Goal: Information Seeking & Learning: Learn about a topic

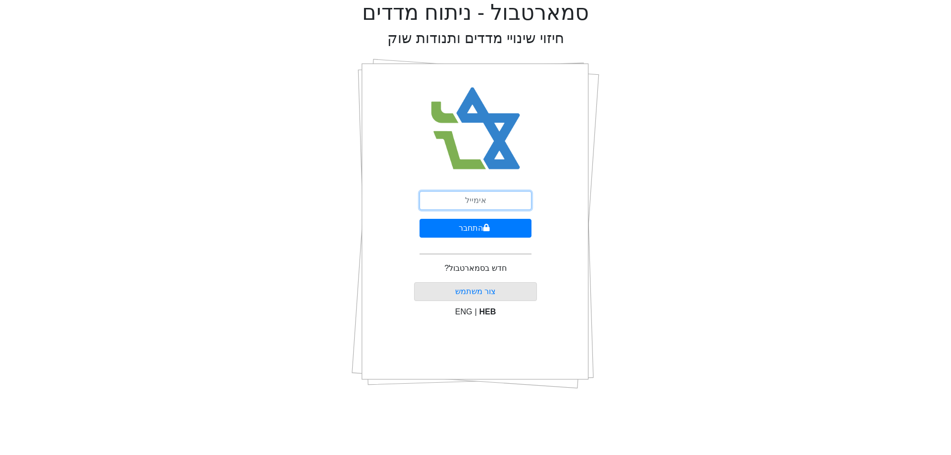
click at [486, 202] on input "email" at bounding box center [476, 200] width 112 height 19
type input "[EMAIL_ADDRESS][DOMAIN_NAME]"
click at [504, 232] on button "התחבר" at bounding box center [476, 228] width 112 height 19
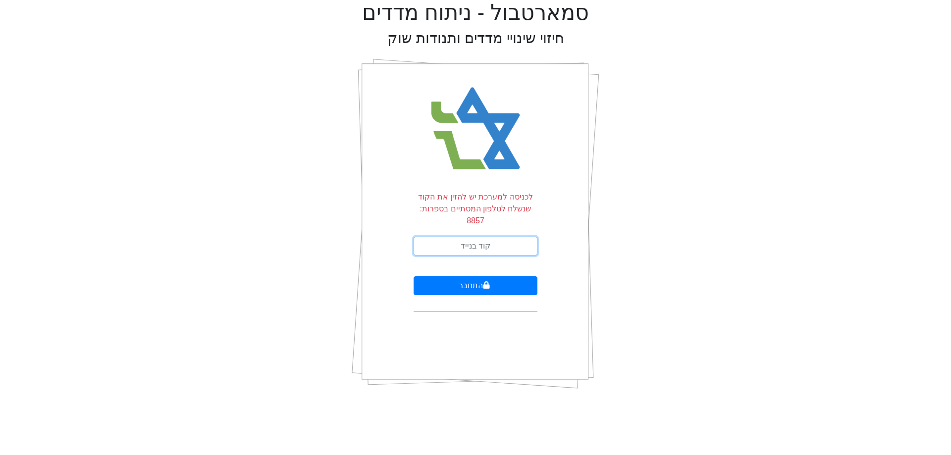
click at [504, 237] on input "text" at bounding box center [476, 246] width 124 height 19
type input "680613"
click at [414, 277] on button "התחבר" at bounding box center [476, 286] width 124 height 19
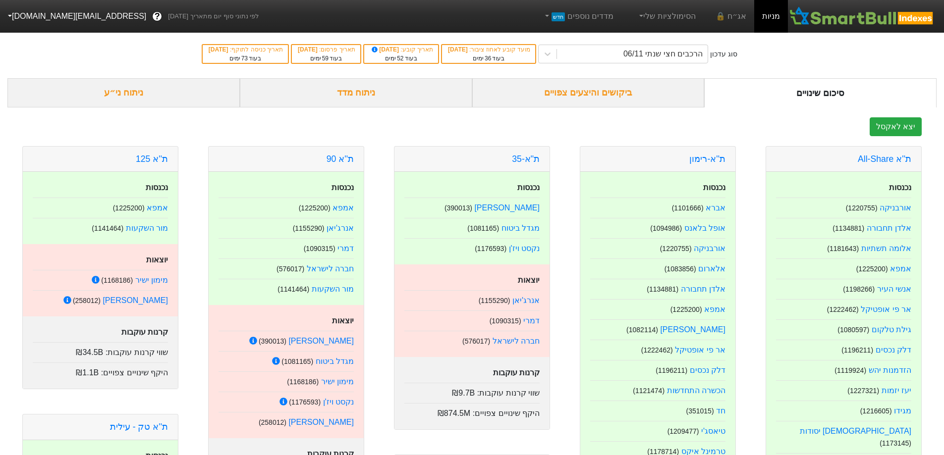
click at [552, 90] on div "ביקושים והיצעים צפויים" at bounding box center [588, 92] width 232 height 29
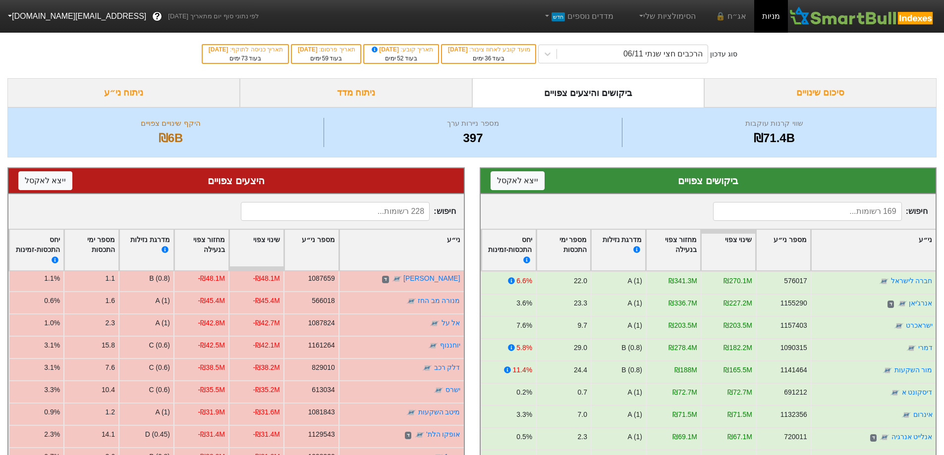
click at [117, 89] on div "ניתוח ני״ע" at bounding box center [123, 92] width 232 height 29
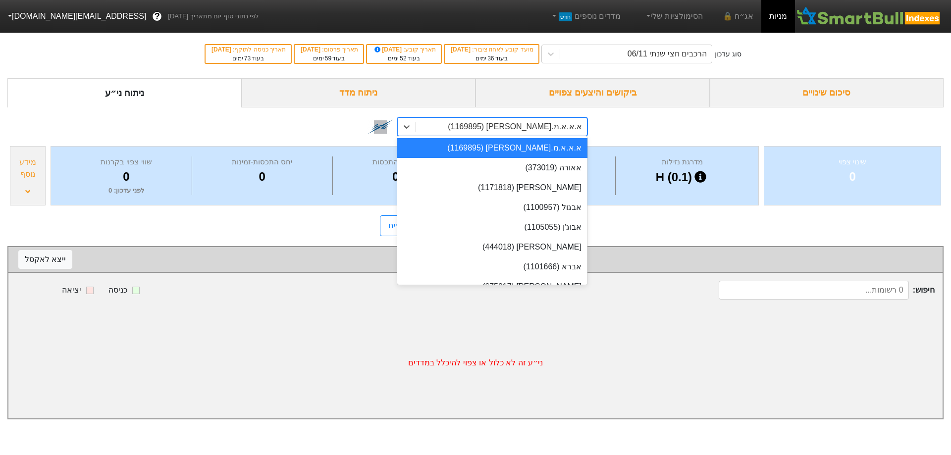
click at [543, 126] on div "א.א.א.מ.[PERSON_NAME] (1169895)" at bounding box center [515, 127] width 134 height 12
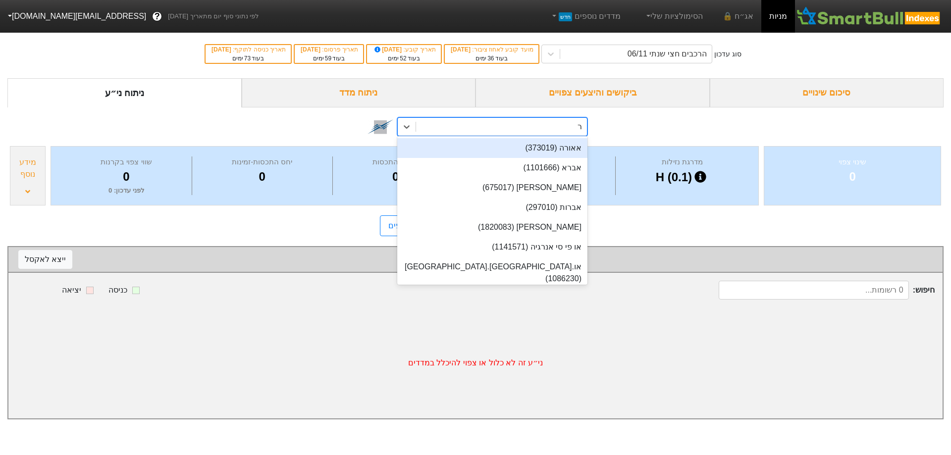
type input "ריט"
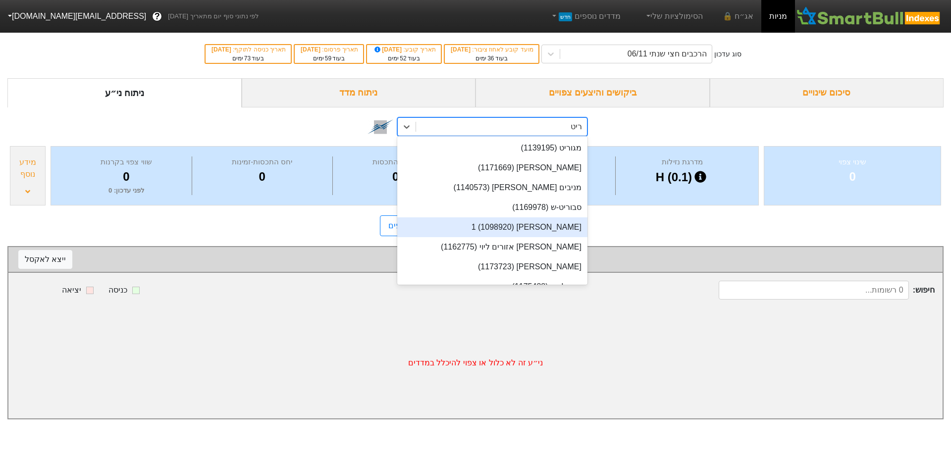
click at [554, 225] on div "[PERSON_NAME] 1 (1098920)" at bounding box center [492, 228] width 190 height 20
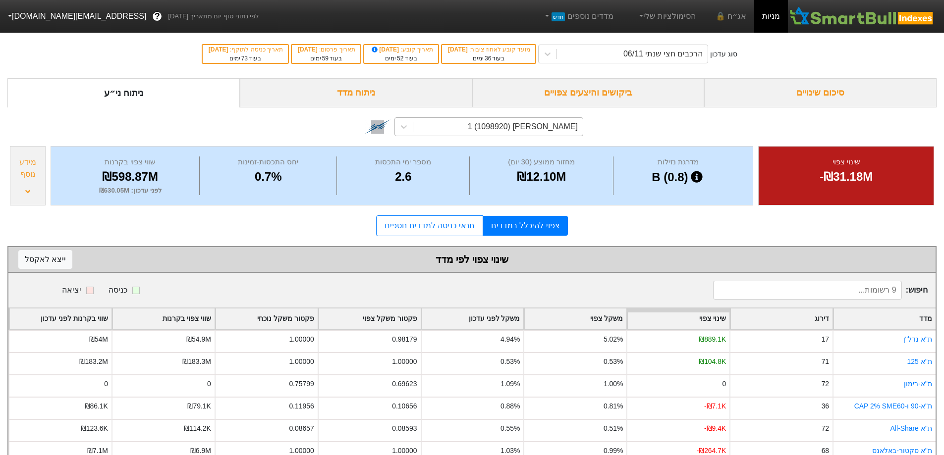
click at [33, 158] on div "מידע נוסף" at bounding box center [28, 169] width 30 height 24
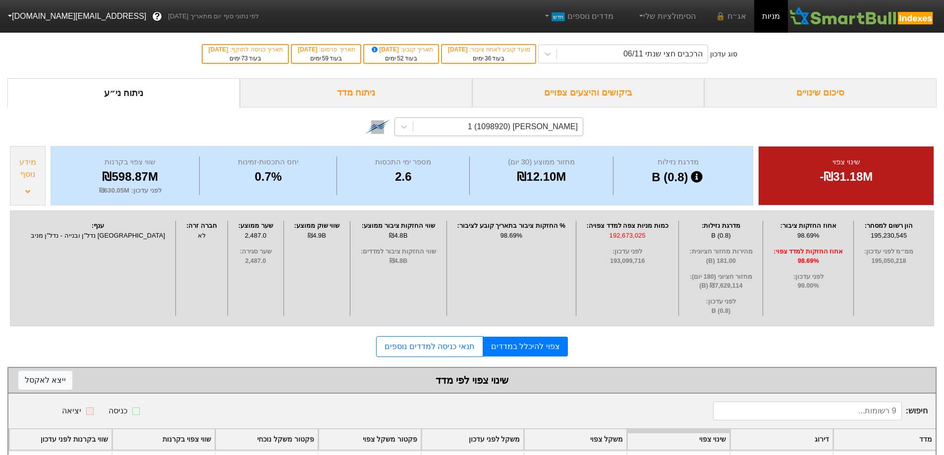
click at [33, 158] on div "מידע נוסף" at bounding box center [28, 169] width 30 height 24
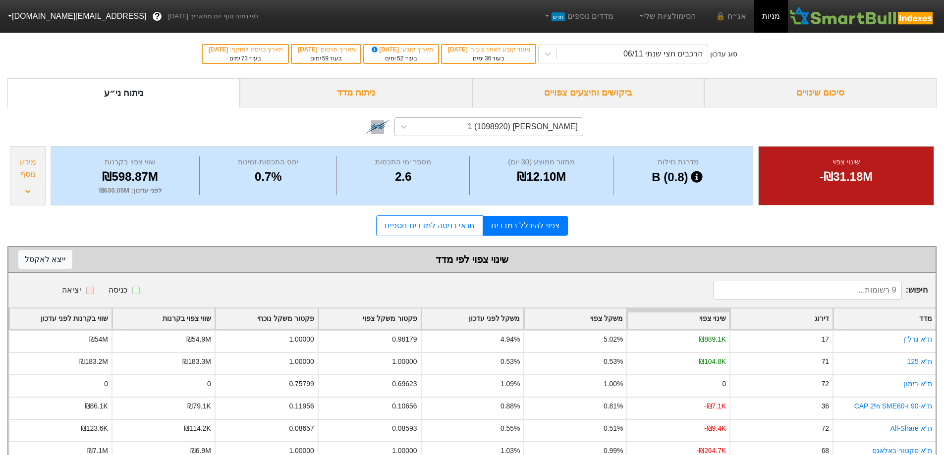
click at [606, 92] on div "ביקושים והיצעים צפויים" at bounding box center [588, 92] width 232 height 29
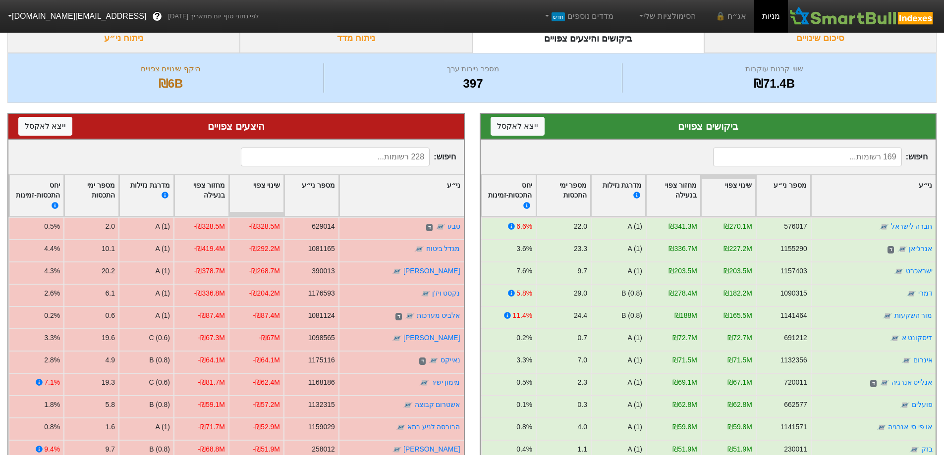
scroll to position [51, 0]
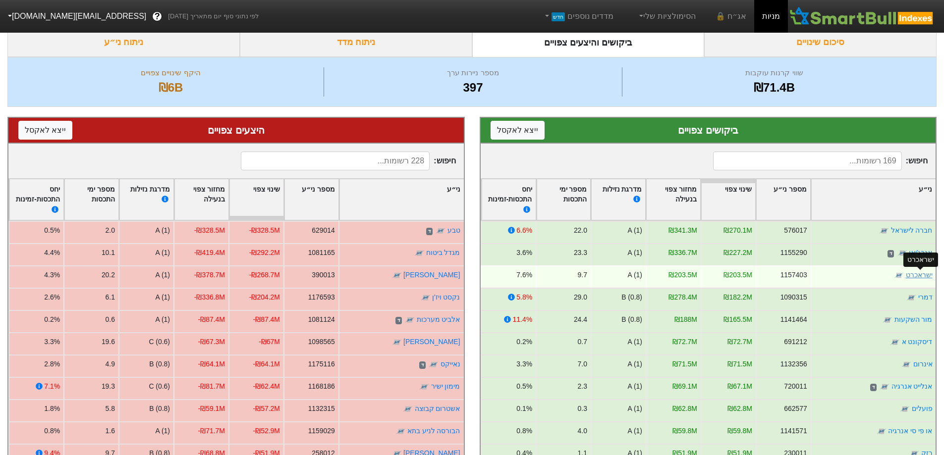
click at [919, 276] on link "ישראכרט" at bounding box center [918, 275] width 27 height 8
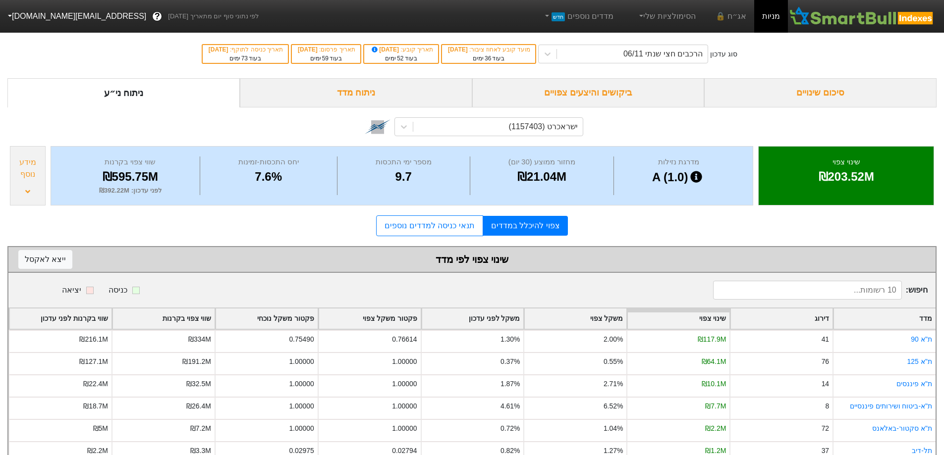
click at [27, 176] on div "מידע נוסף" at bounding box center [28, 169] width 30 height 24
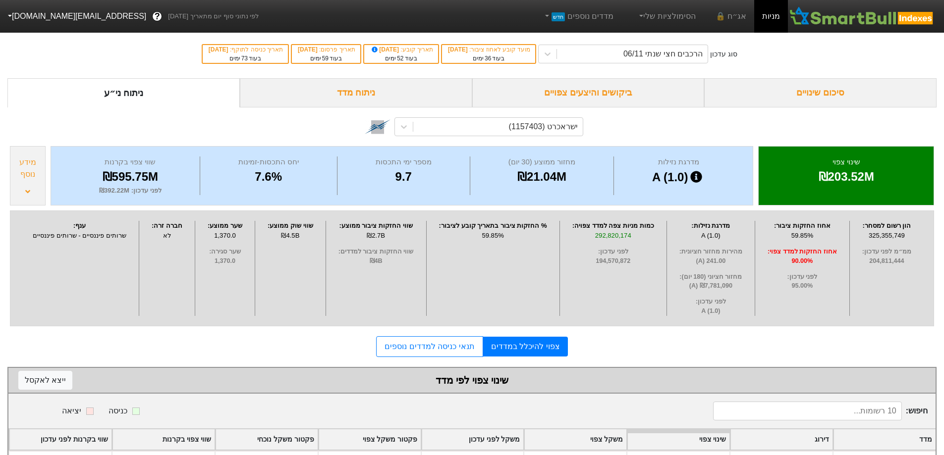
click at [27, 176] on div "מידע נוסף" at bounding box center [28, 169] width 30 height 24
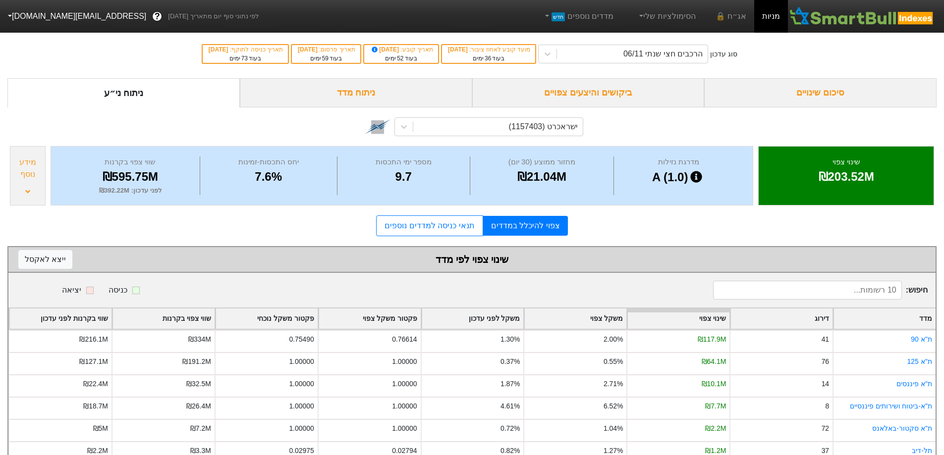
click at [589, 90] on div "ביקושים והיצעים צפויים" at bounding box center [588, 92] width 232 height 29
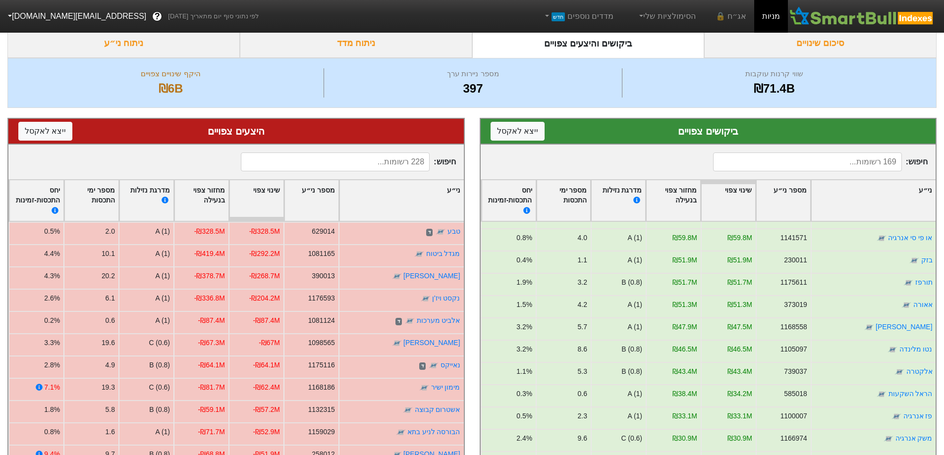
scroll to position [198, 0]
